Goal: Navigation & Orientation: Find specific page/section

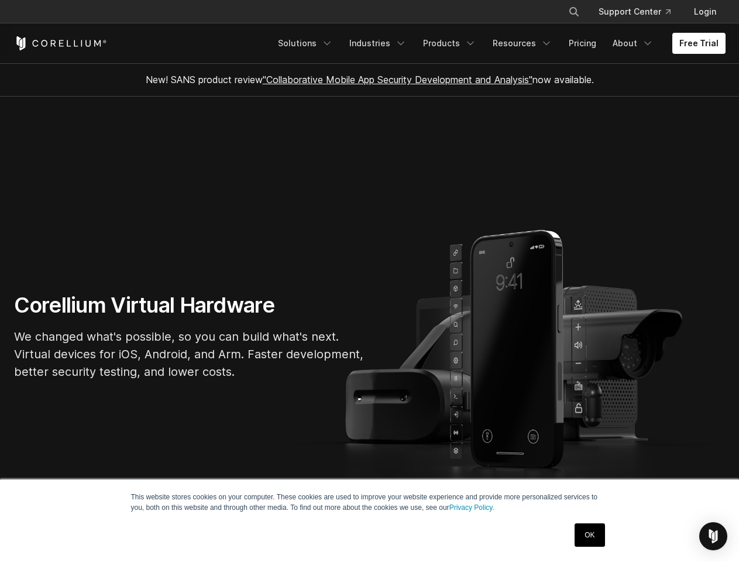
click at [369, 281] on section "Corellium Virtual Hardware We changed what's possible, so you can build what's …" at bounding box center [369, 341] width 739 height 488
click at [573, 12] on icon "Search" at bounding box center [573, 11] width 9 height 9
click at [573, 12] on div "×" at bounding box center [575, 11] width 12 height 18
click at [713, 536] on img "Open Intercom Messenger" at bounding box center [713, 536] width 14 height 14
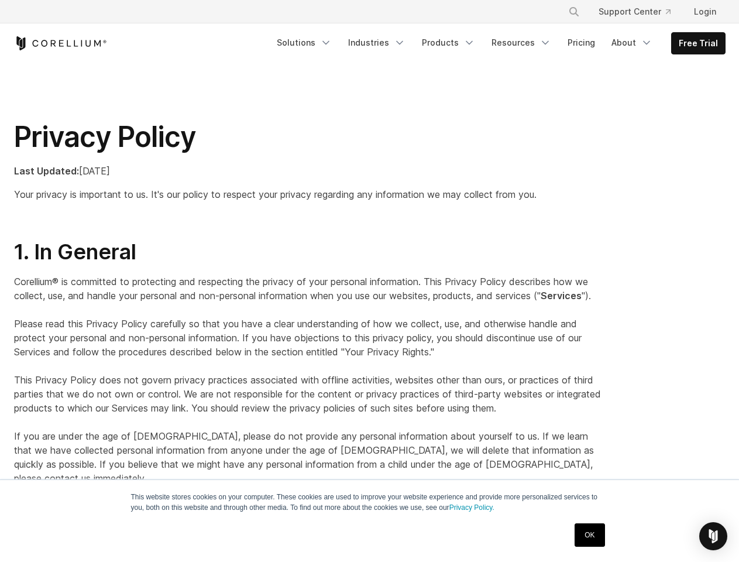
click at [369, 281] on p "Corellium® is committed to protecting and respecting the privacy of your person…" at bounding box center [308, 379] width 589 height 211
click at [573, 12] on icon "Search" at bounding box center [573, 11] width 9 height 9
click at [573, 12] on div "×" at bounding box center [575, 11] width 12 height 18
click at [713, 536] on img "Open Intercom Messenger" at bounding box center [713, 536] width 14 height 14
